Goal: Find specific page/section: Find specific page/section

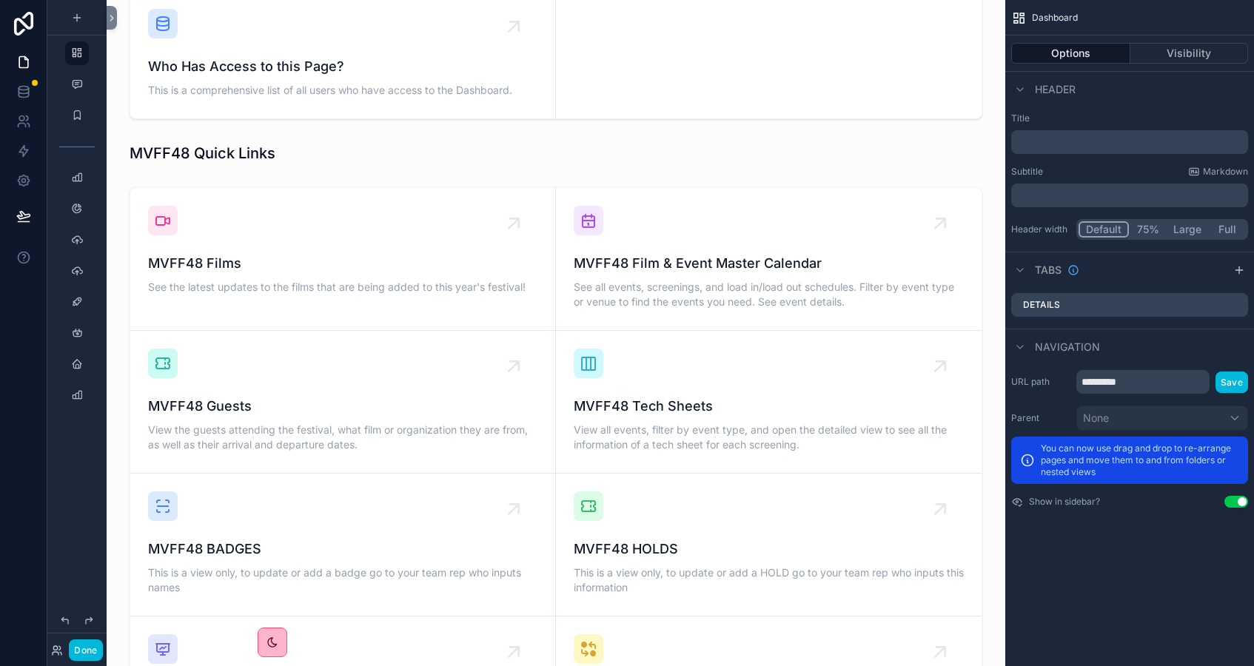
scroll to position [913, 0]
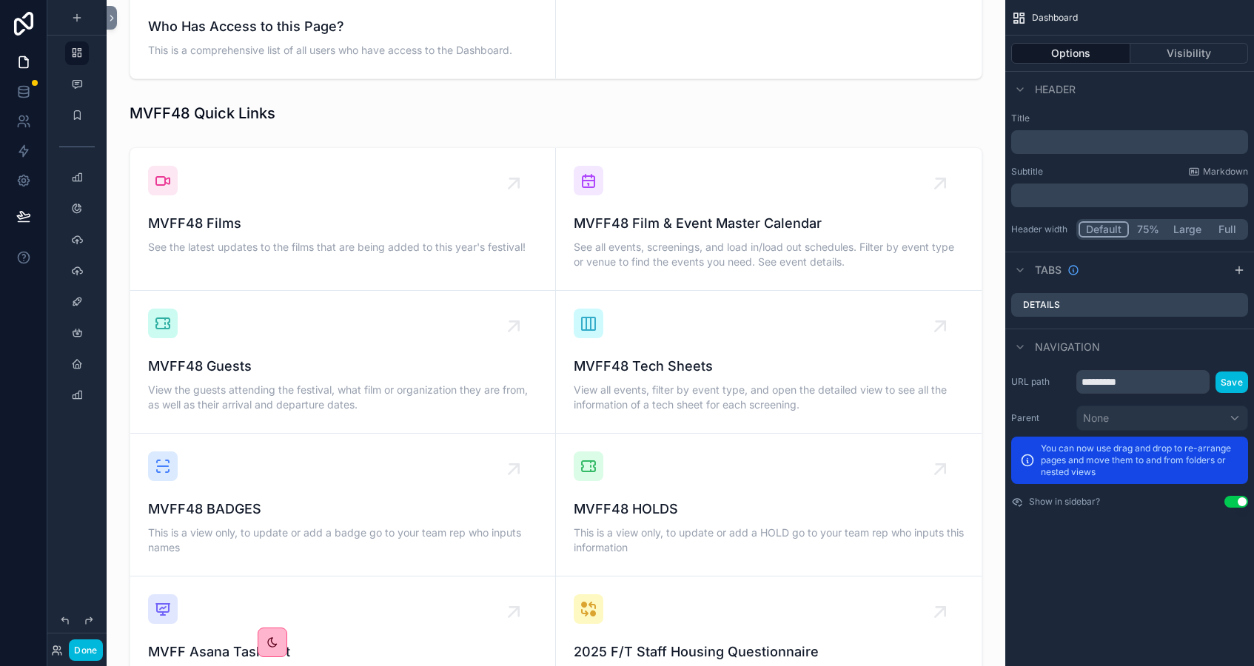
click at [609, 205] on div "scrollable content" at bounding box center [555, 624] width 875 height 967
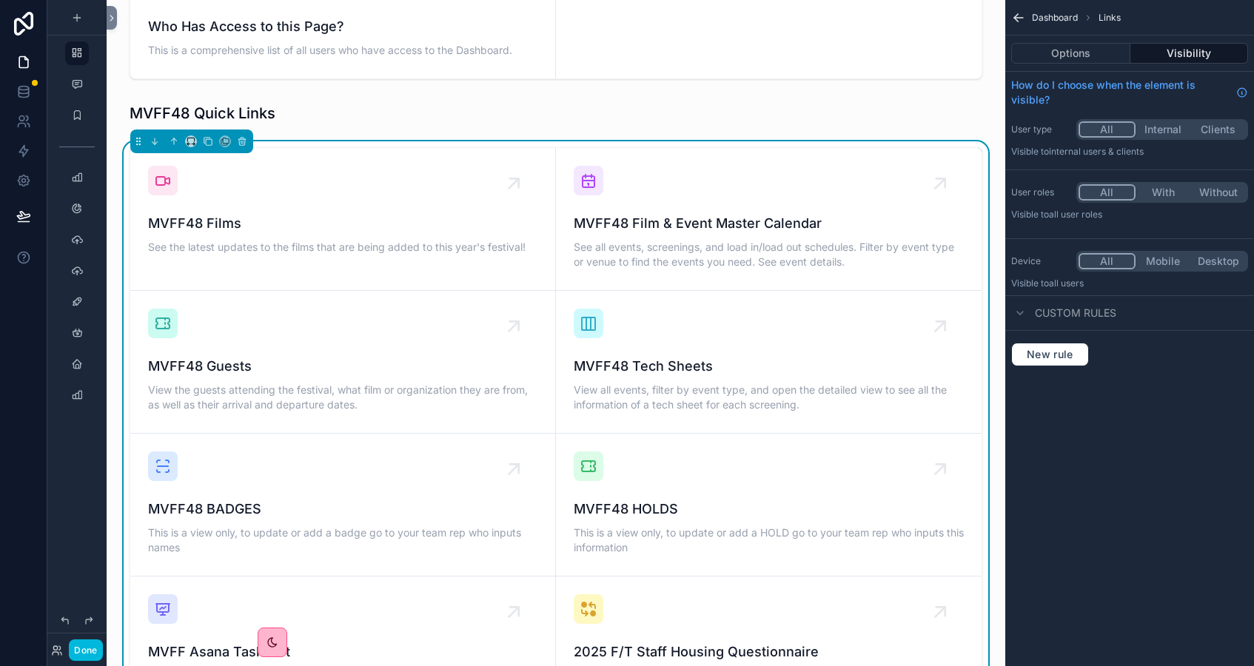
click at [601, 213] on span "MVFF48 Film & Event Master Calendar" at bounding box center [769, 223] width 390 height 21
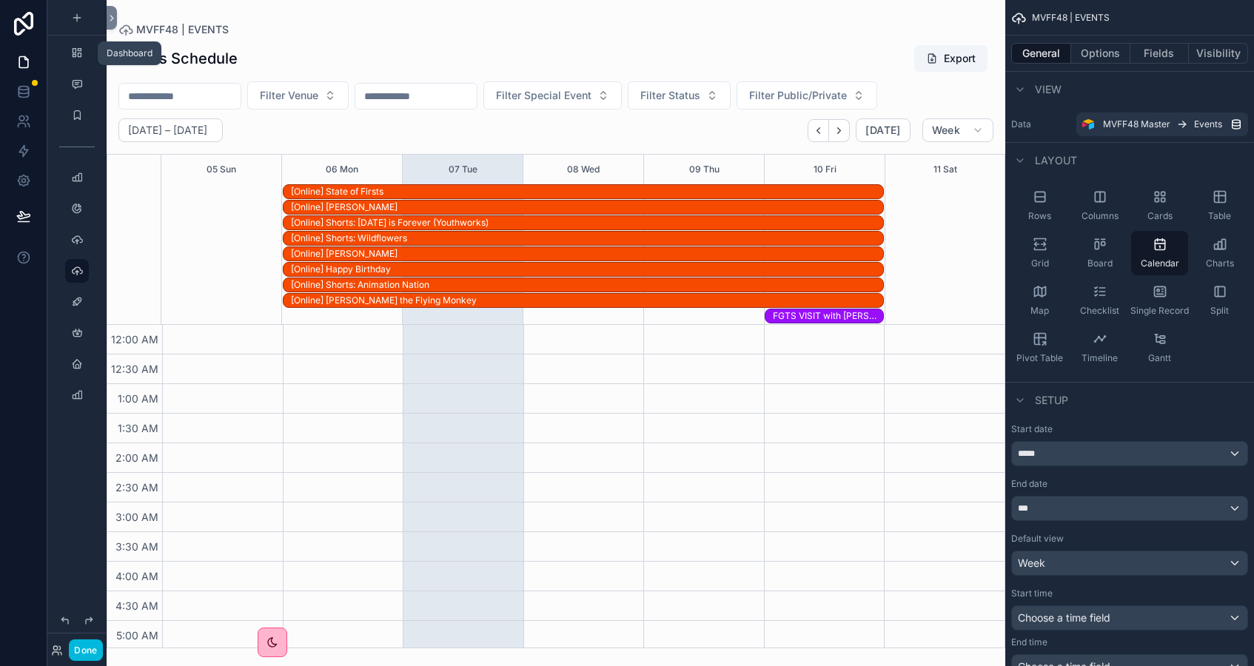
click at [75, 58] on icon "scrollable content" at bounding box center [77, 53] width 12 height 12
click at [76, 53] on icon "scrollable content" at bounding box center [77, 53] width 12 height 12
click at [76, 54] on icon "scrollable content" at bounding box center [77, 53] width 12 height 12
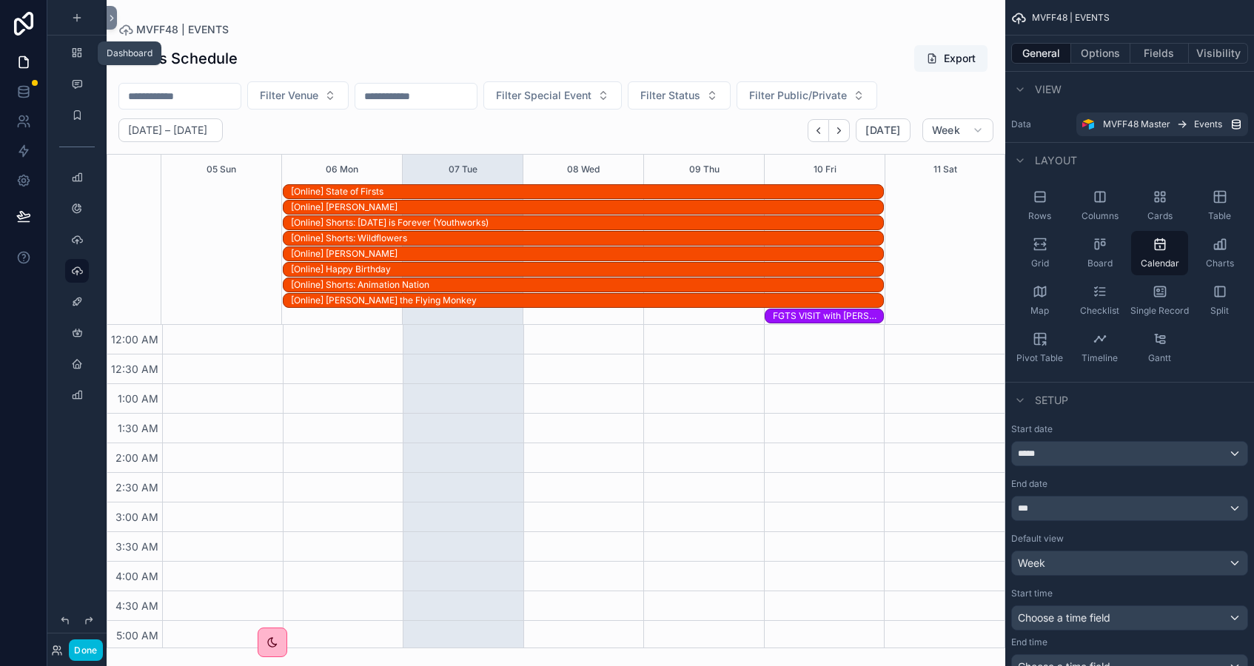
click at [76, 54] on icon "scrollable content" at bounding box center [77, 53] width 12 height 12
click at [69, 54] on div "scrollable content" at bounding box center [77, 53] width 18 height 24
click at [77, 54] on icon "scrollable content" at bounding box center [77, 53] width 12 height 12
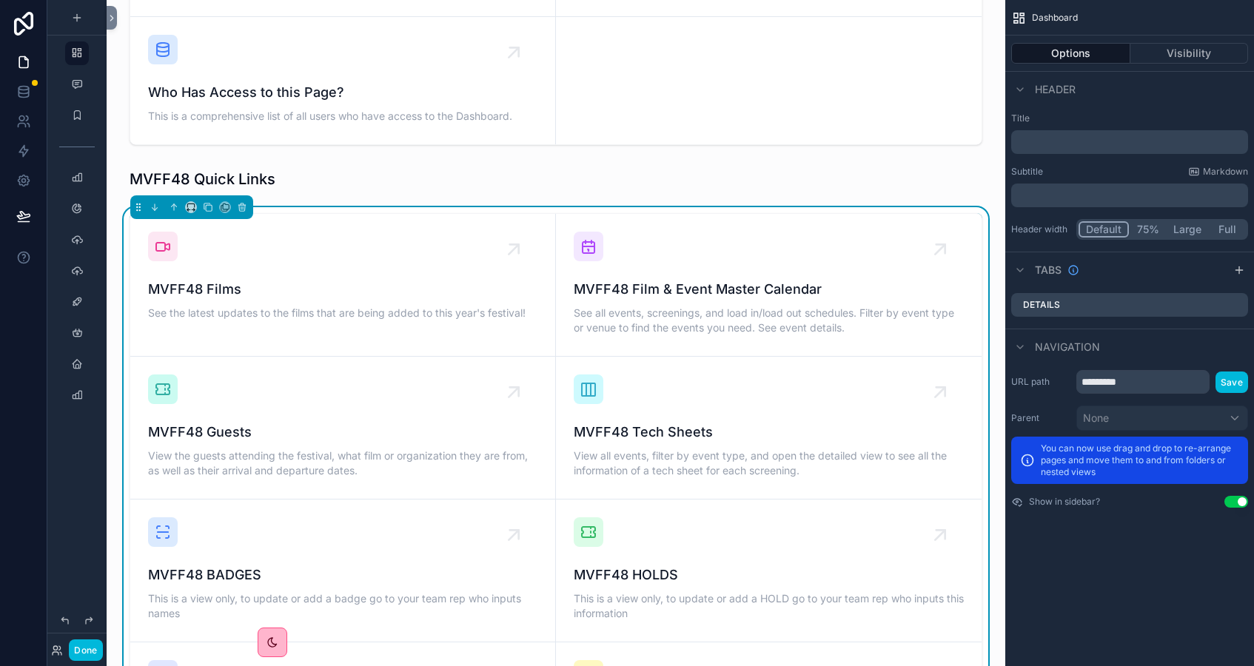
scroll to position [922, 0]
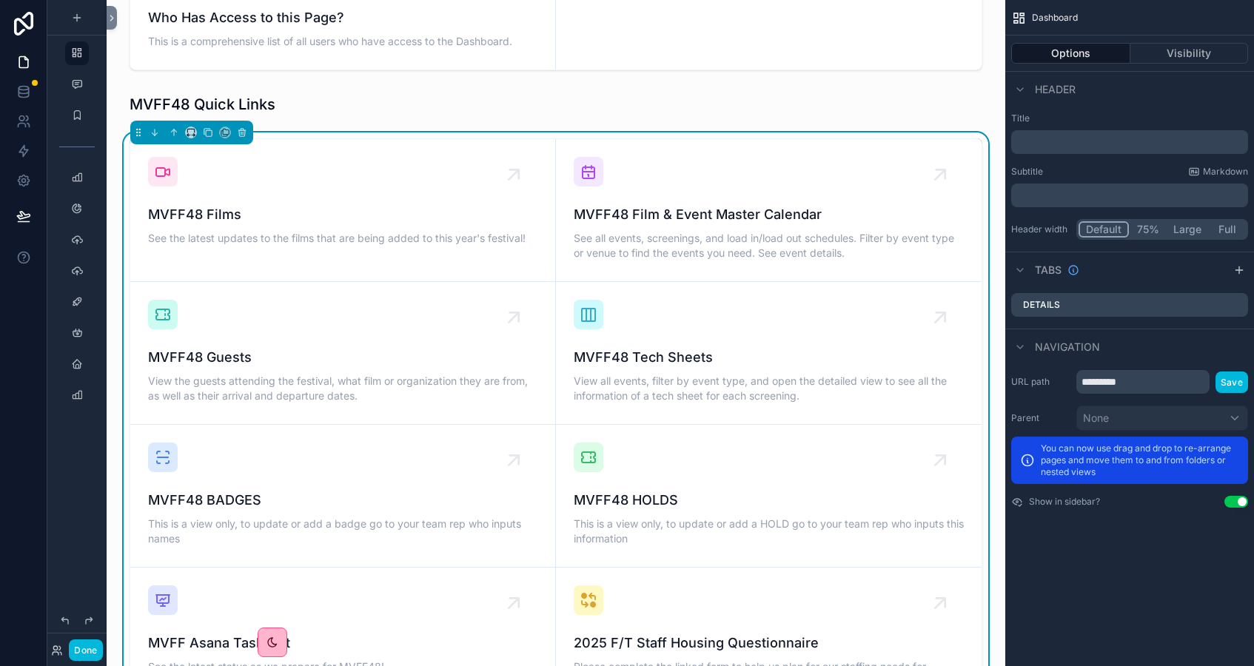
click at [597, 347] on span "MVFF48 Tech Sheets" at bounding box center [769, 357] width 390 height 21
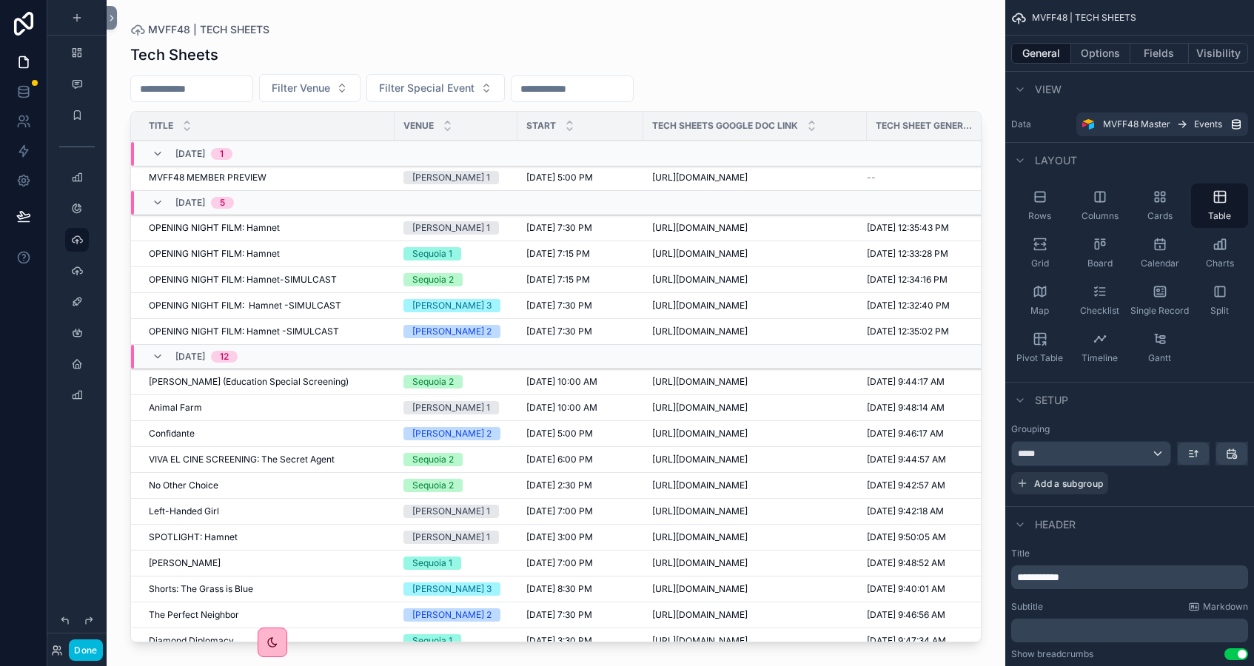
click at [409, 88] on div "scrollable content" at bounding box center [556, 324] width 899 height 648
click at [412, 88] on span "Filter Special Event" at bounding box center [426, 88] width 95 height 15
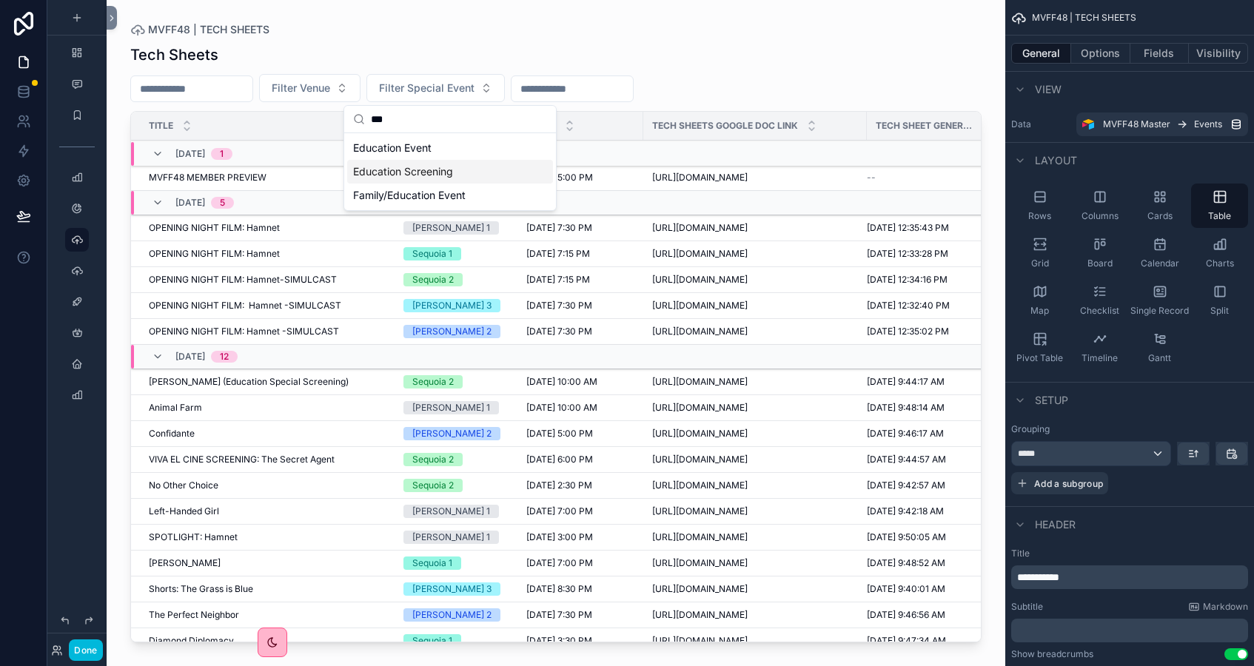
type input "***"
click at [403, 177] on div "Education Screening" at bounding box center [450, 172] width 206 height 24
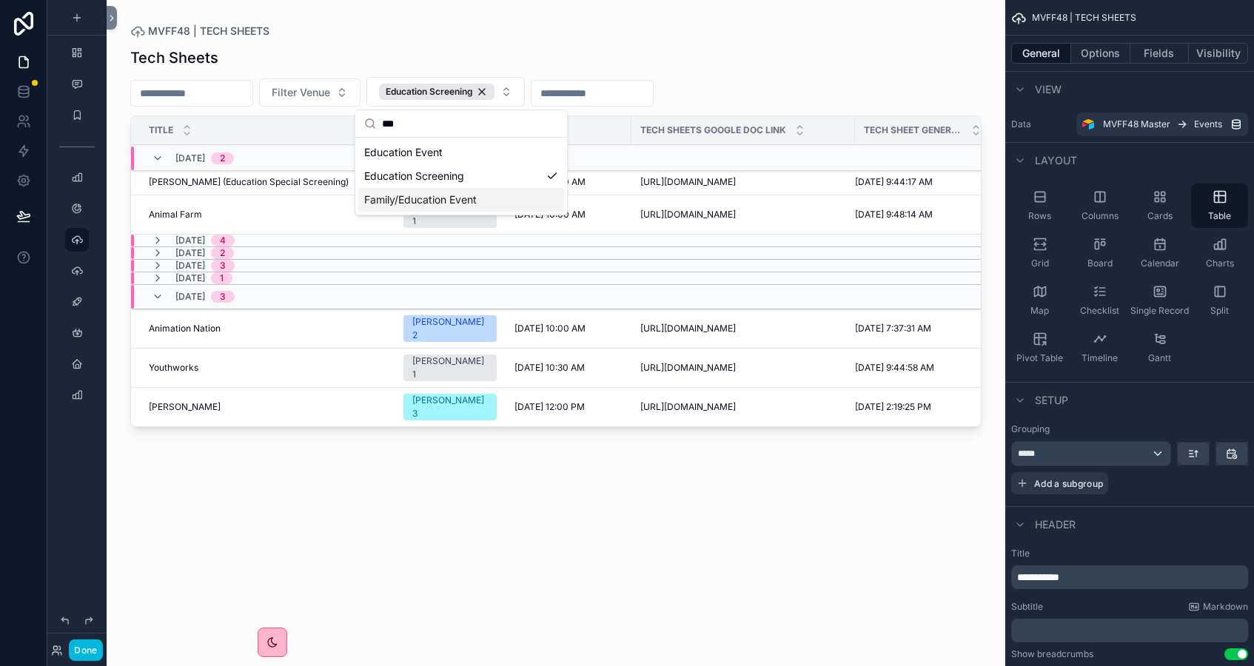
click at [155, 272] on icon "scrollable content" at bounding box center [158, 266] width 12 height 12
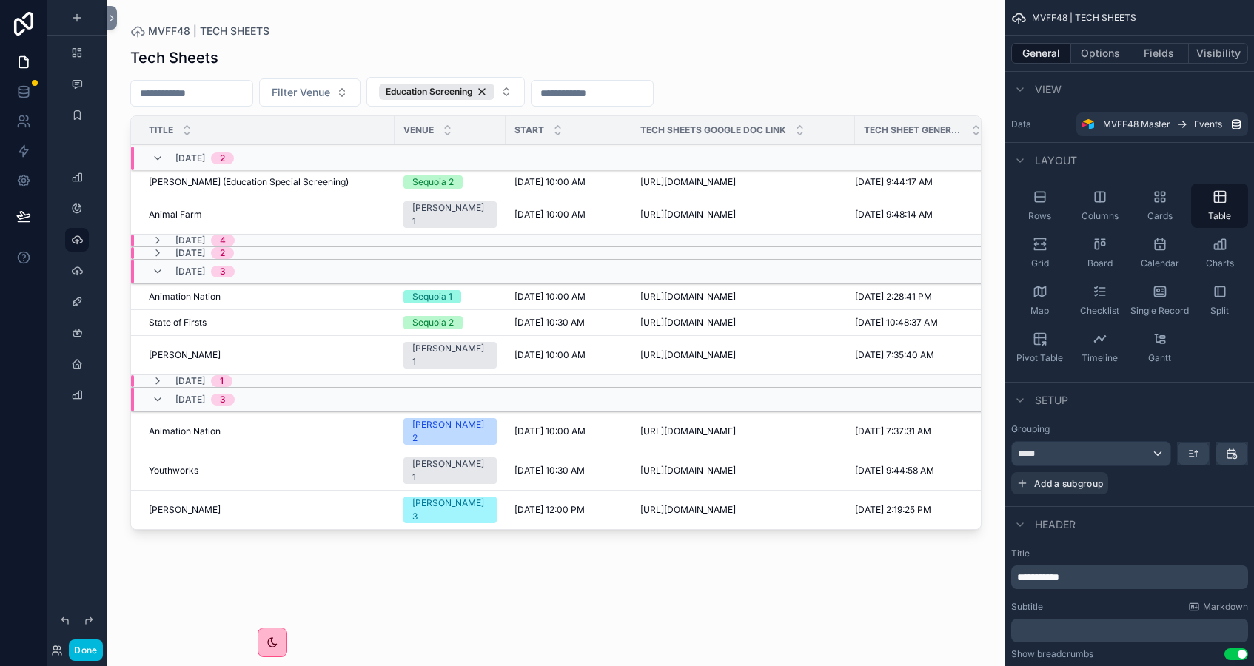
click at [166, 361] on span "[PERSON_NAME]" at bounding box center [185, 355] width 72 height 12
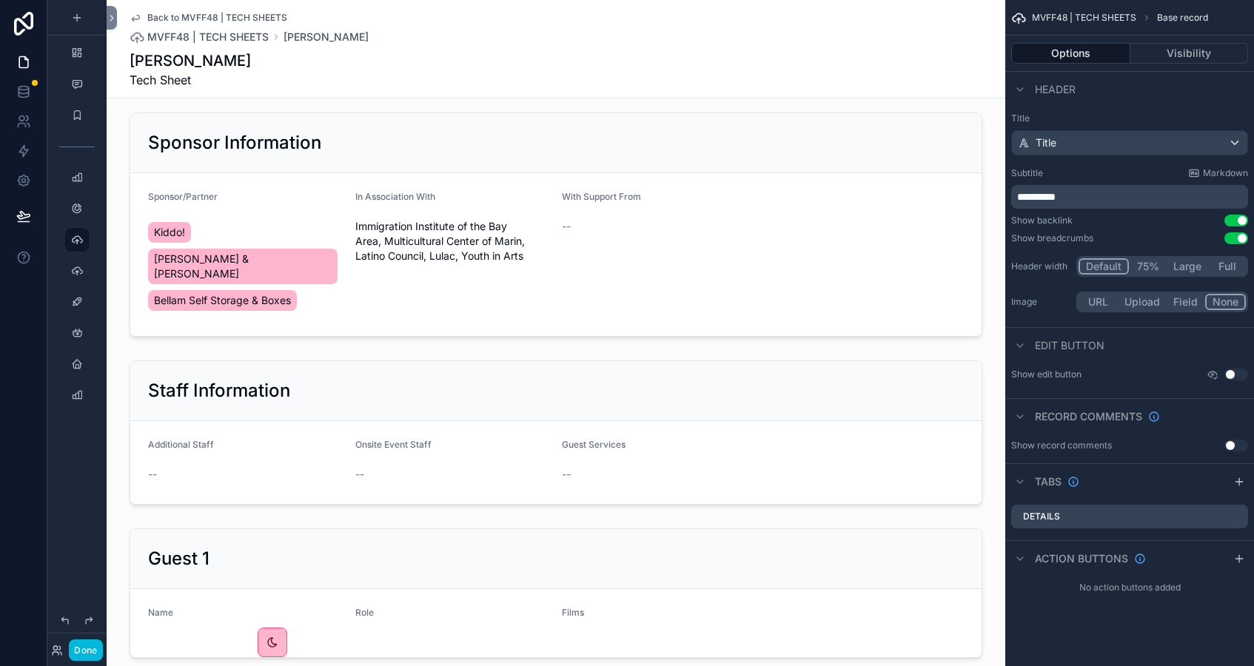
scroll to position [4521, 0]
click at [85, 654] on button "Done" at bounding box center [85, 650] width 33 height 21
